Goal: Task Accomplishment & Management: Use online tool/utility

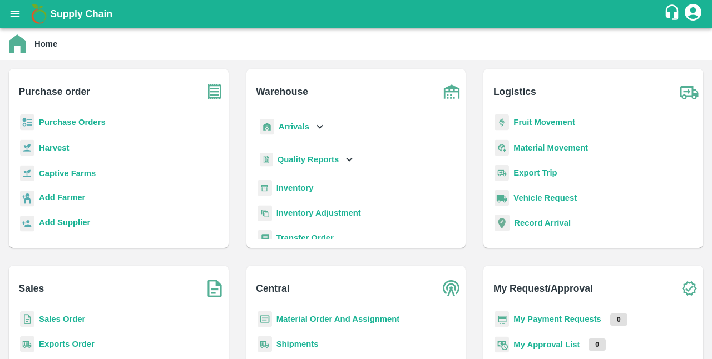
click at [49, 321] on b "Sales Order" at bounding box center [62, 319] width 46 height 9
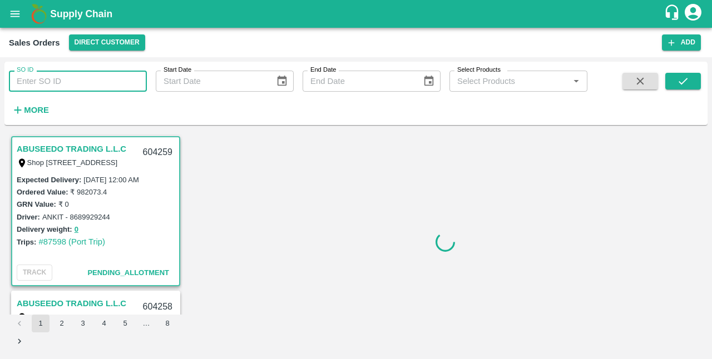
click at [107, 88] on input "SO ID" at bounding box center [78, 81] width 138 height 21
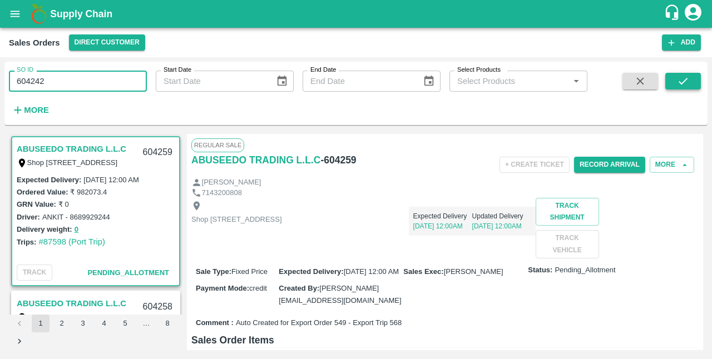
type input "604242"
click at [685, 79] on icon "submit" at bounding box center [682, 81] width 9 height 7
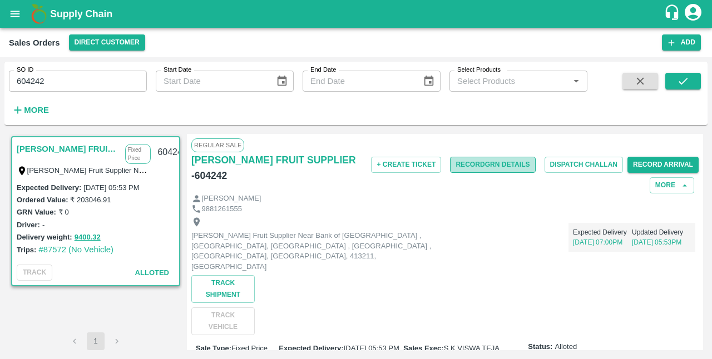
click at [498, 163] on button "Record GRN Details" at bounding box center [492, 165] width 85 height 16
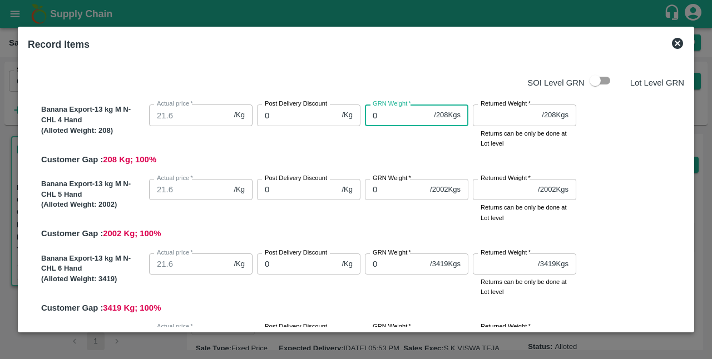
click at [389, 116] on input "0" at bounding box center [397, 115] width 64 height 21
click at [605, 78] on input "checkbox" at bounding box center [594, 80] width 63 height 21
checkbox input "true"
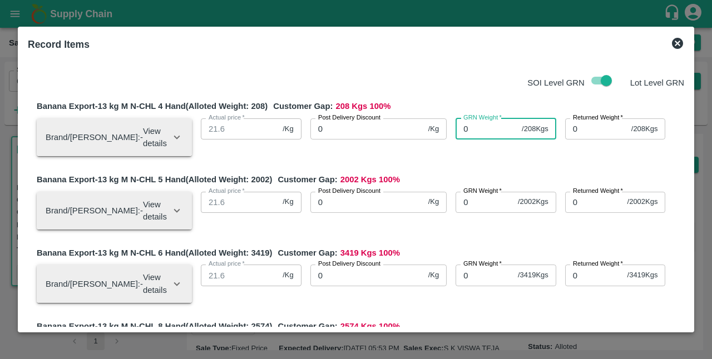
click at [486, 134] on input "0" at bounding box center [486, 128] width 62 height 21
type input "208"
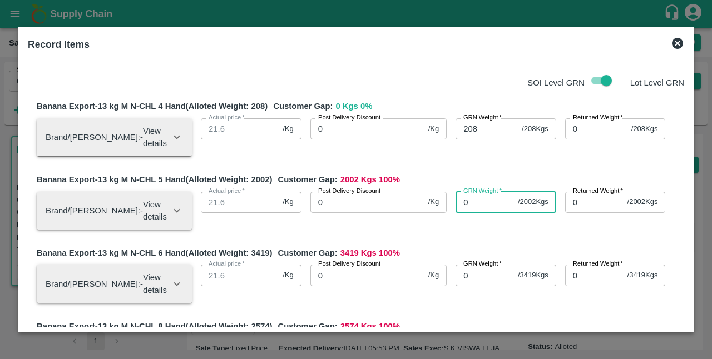
click at [470, 194] on input "0" at bounding box center [484, 202] width 58 height 21
type input "2002"
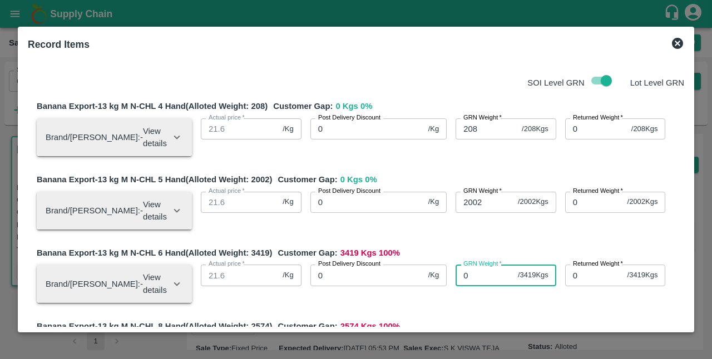
click at [472, 265] on input "0" at bounding box center [484, 275] width 58 height 21
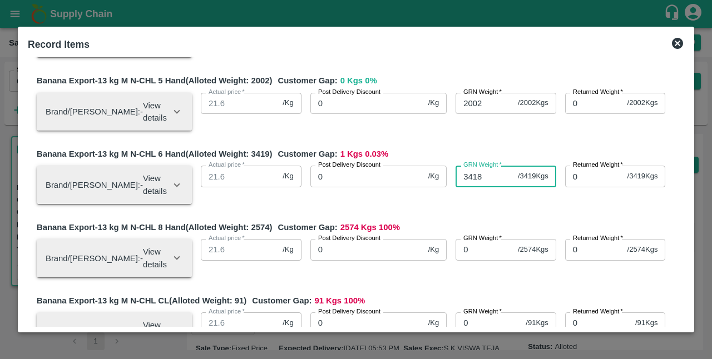
scroll to position [105, 0]
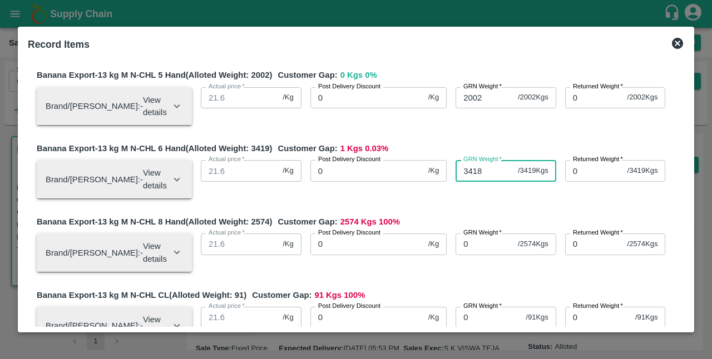
type input "3418"
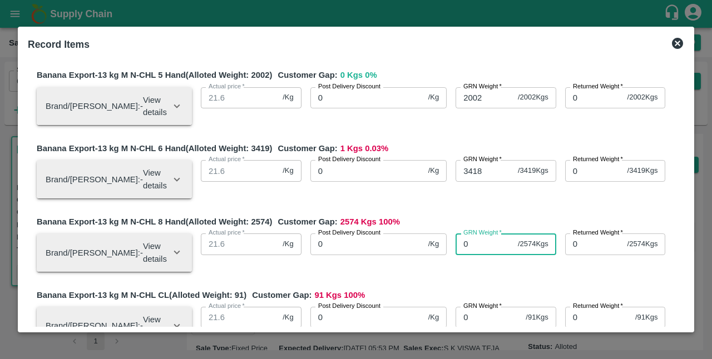
click at [470, 233] on input "0" at bounding box center [484, 243] width 58 height 21
type input "2574"
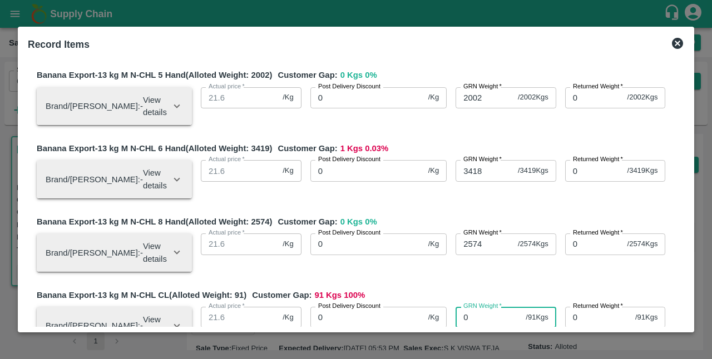
click at [470, 307] on input "0" at bounding box center [488, 317] width 66 height 21
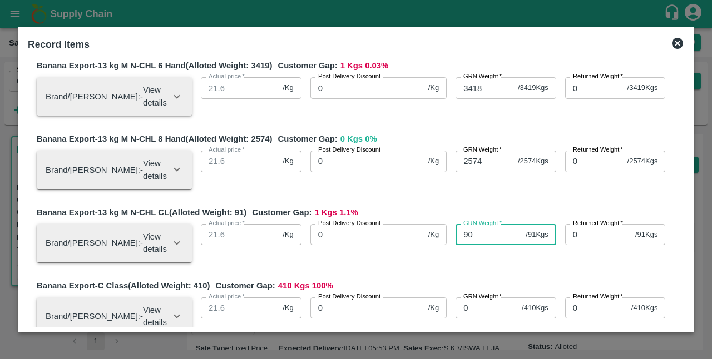
scroll to position [188, 0]
type input "91"
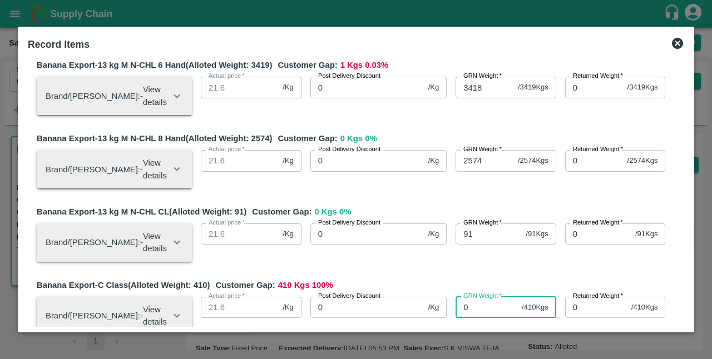
click at [481, 297] on input "0" at bounding box center [486, 307] width 62 height 21
type input "410"
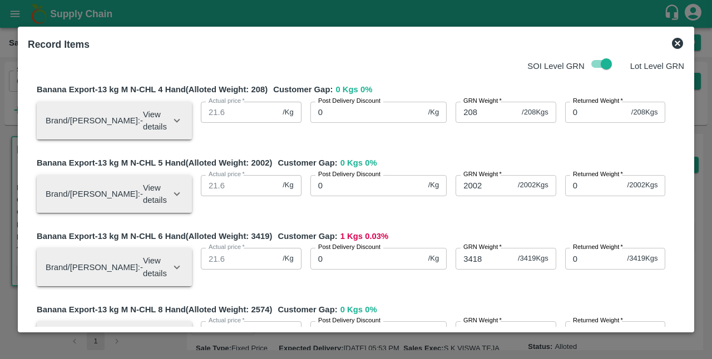
scroll to position [20, 0]
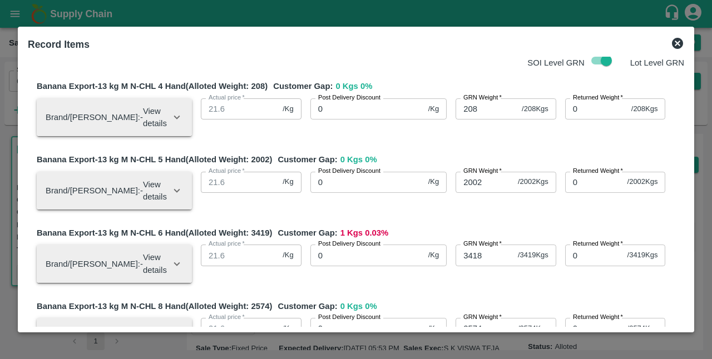
type input "696.32"
click at [481, 245] on input "3418" at bounding box center [484, 255] width 58 height 21
type input "3419"
click at [491, 256] on div "Banana Export-13 kg M N-CHL 6 Hand (Alloted Weight: 3419 ) Customer Gap: 0 Kgs …" at bounding box center [360, 259] width 647 height 64
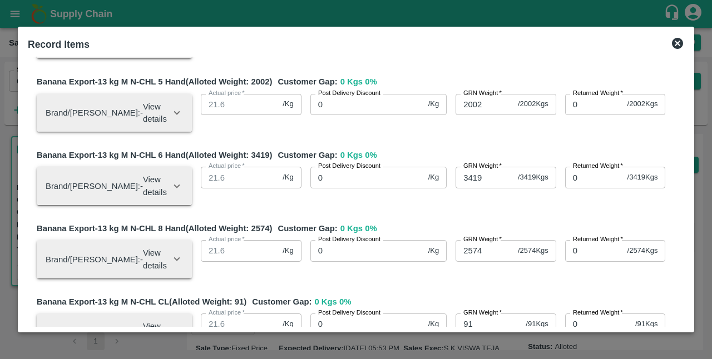
scroll to position [282, 0]
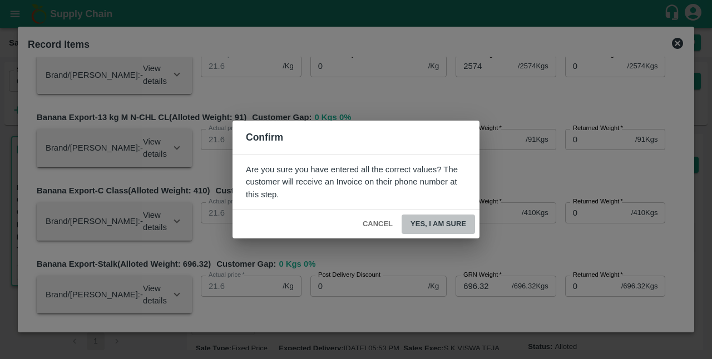
click at [430, 224] on button "Yes, I am sure" at bounding box center [437, 224] width 73 height 19
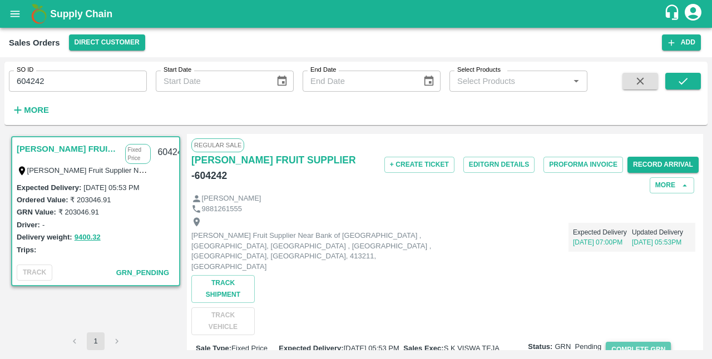
click at [640, 342] on button "Complete GRN" at bounding box center [637, 350] width 65 height 16
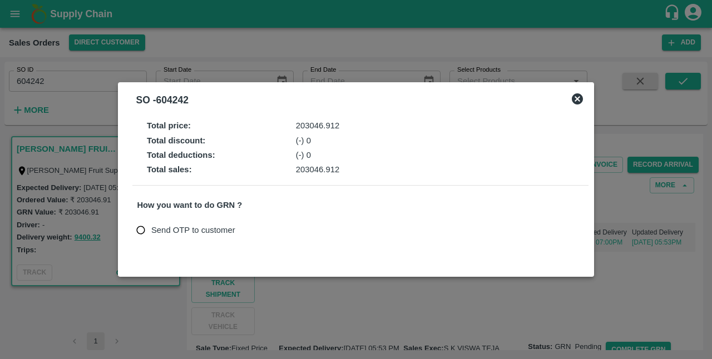
click at [576, 98] on icon at bounding box center [576, 98] width 13 height 13
